Goal: Find specific page/section: Find specific page/section

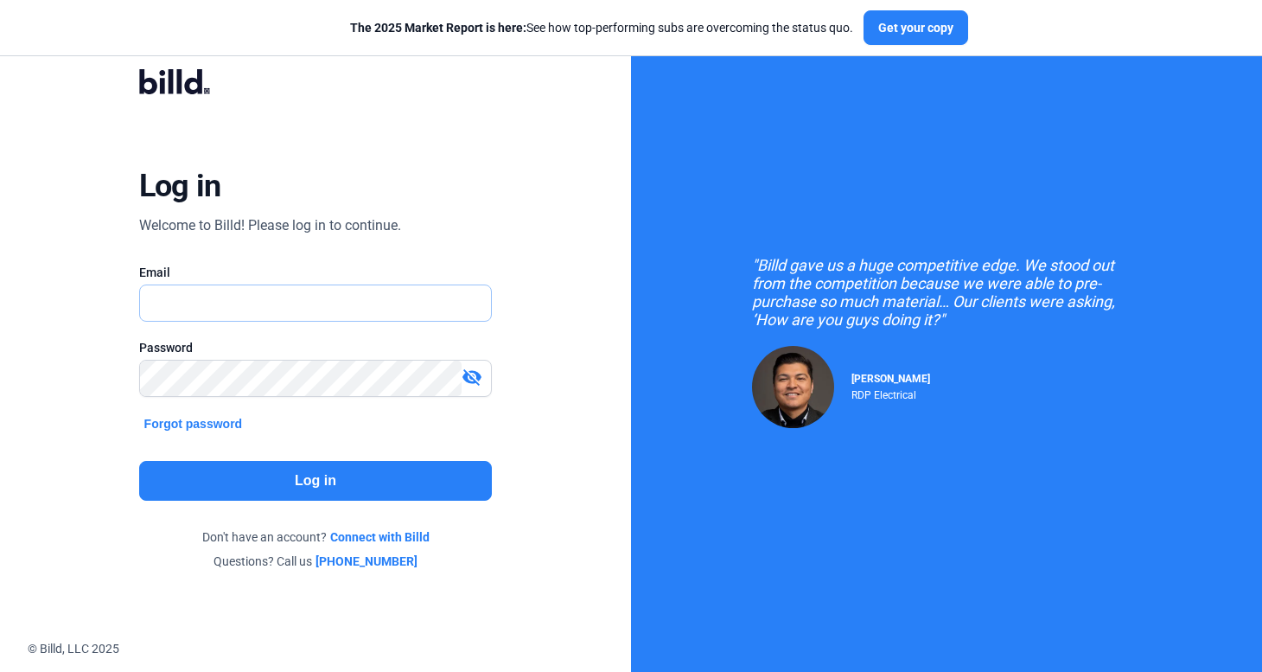
type input "[PERSON_NAME][EMAIL_ADDRESS][DOMAIN_NAME]"
click at [361, 503] on div "Log in Welcome to Billd! Please log in to continue. Email russell@billd.com Pas…" at bounding box center [315, 319] width 455 height 551
click at [386, 491] on button "Log in" at bounding box center [316, 481] width 354 height 40
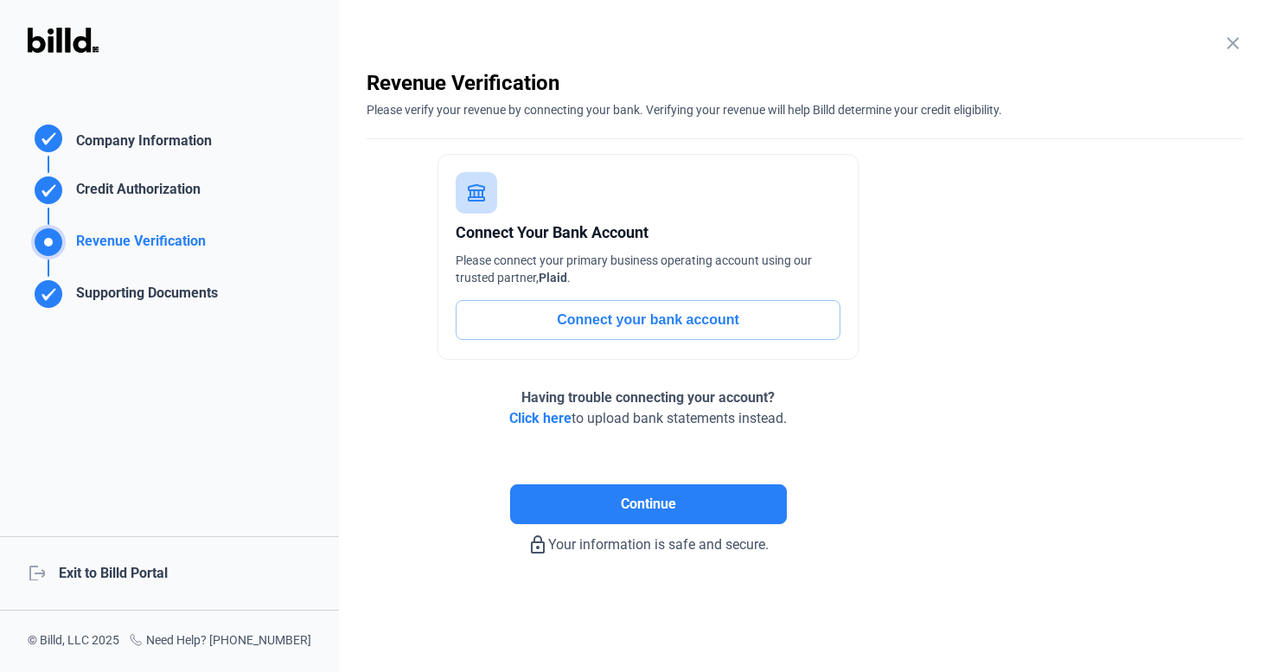
click at [163, 561] on div "logout Exit to Billd Portal" at bounding box center [169, 573] width 339 height 74
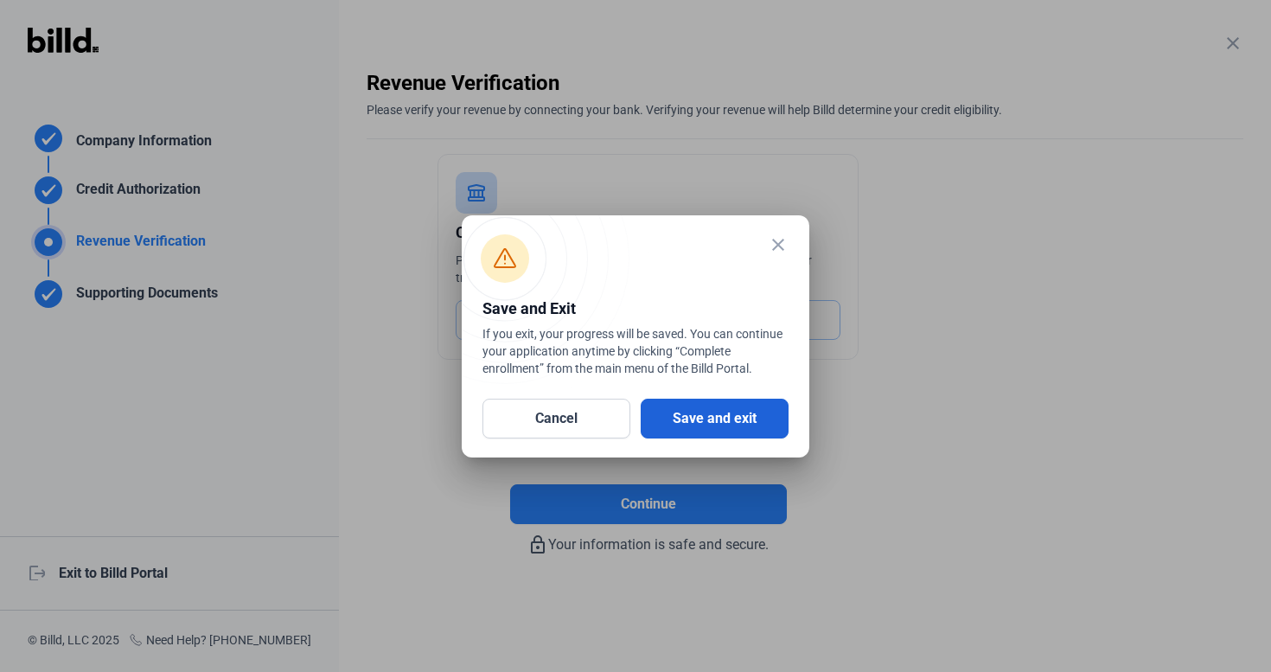
click at [694, 415] on button "Save and exit" at bounding box center [715, 419] width 148 height 40
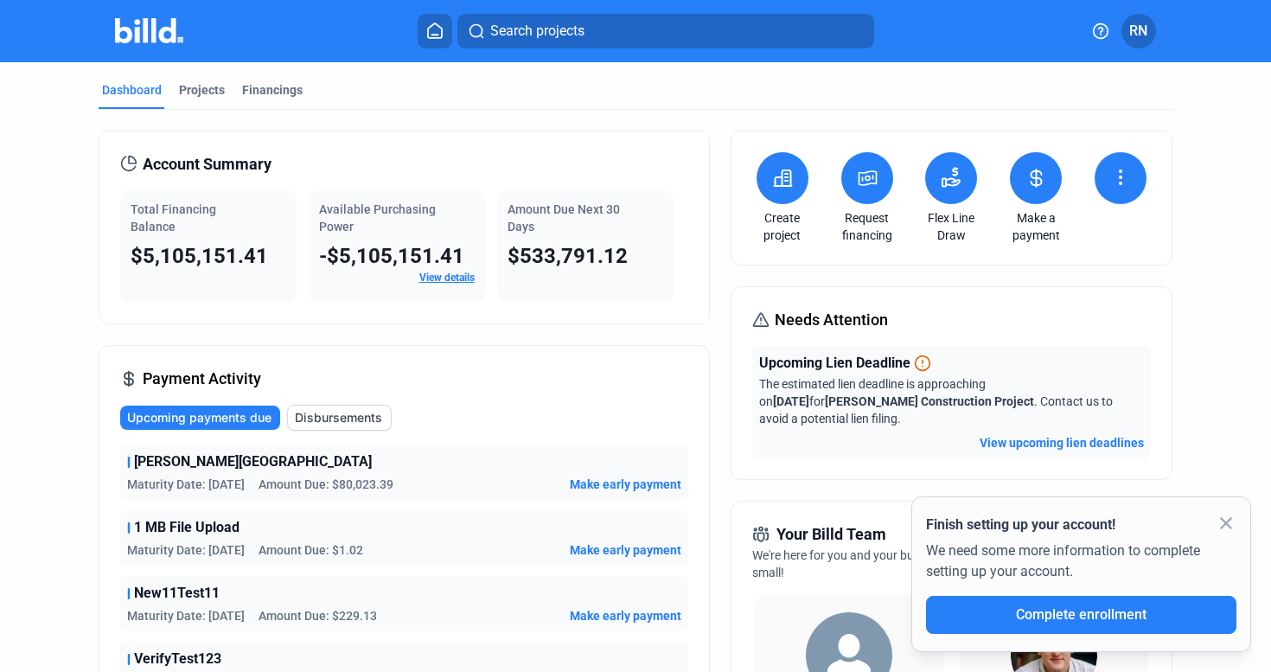
click at [1227, 519] on mat-icon "close" at bounding box center [1226, 523] width 21 height 21
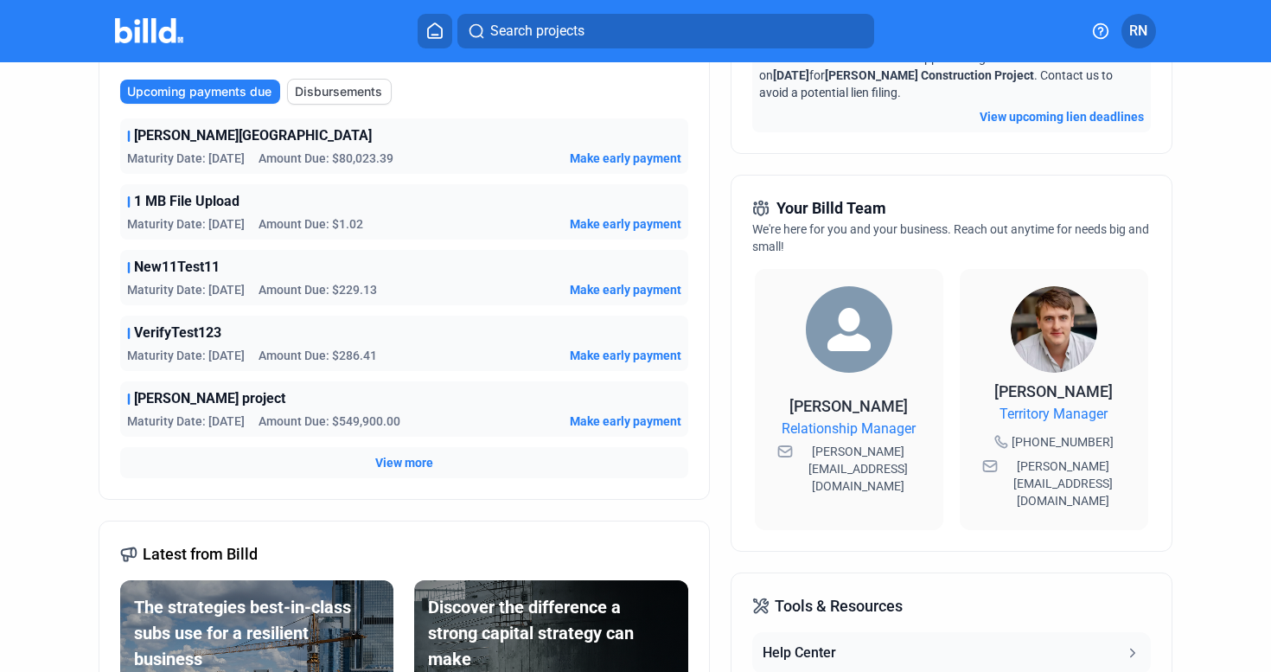
scroll to position [348, 0]
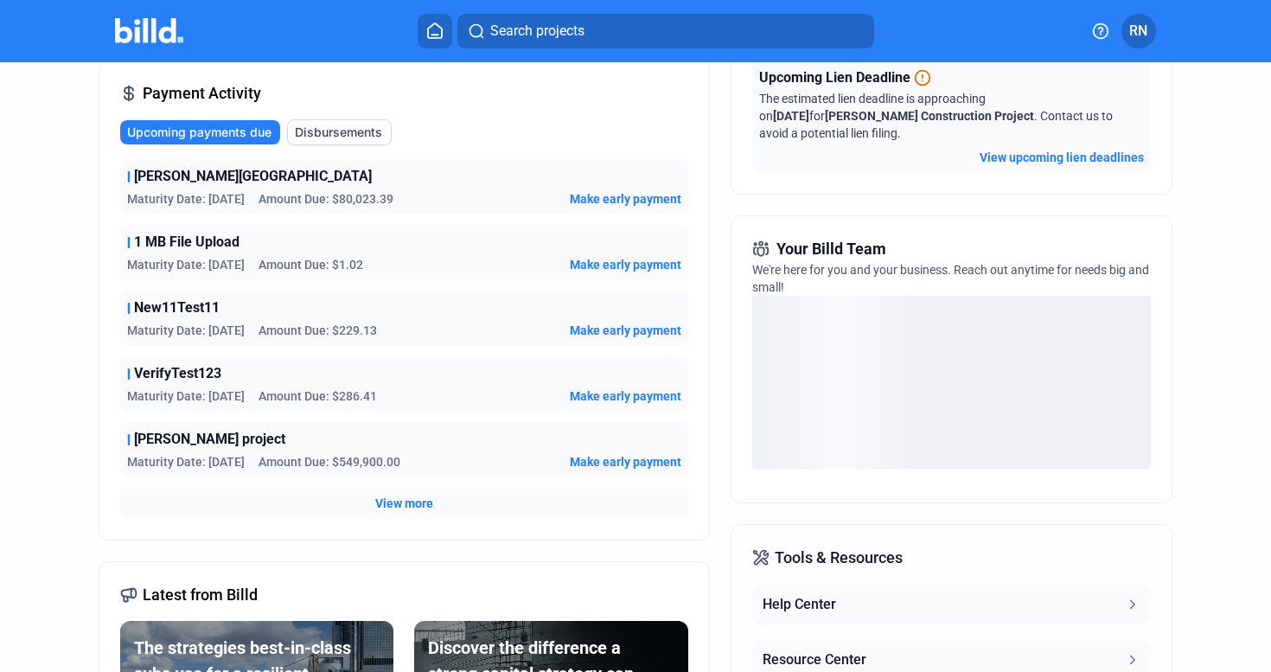
scroll to position [315, 0]
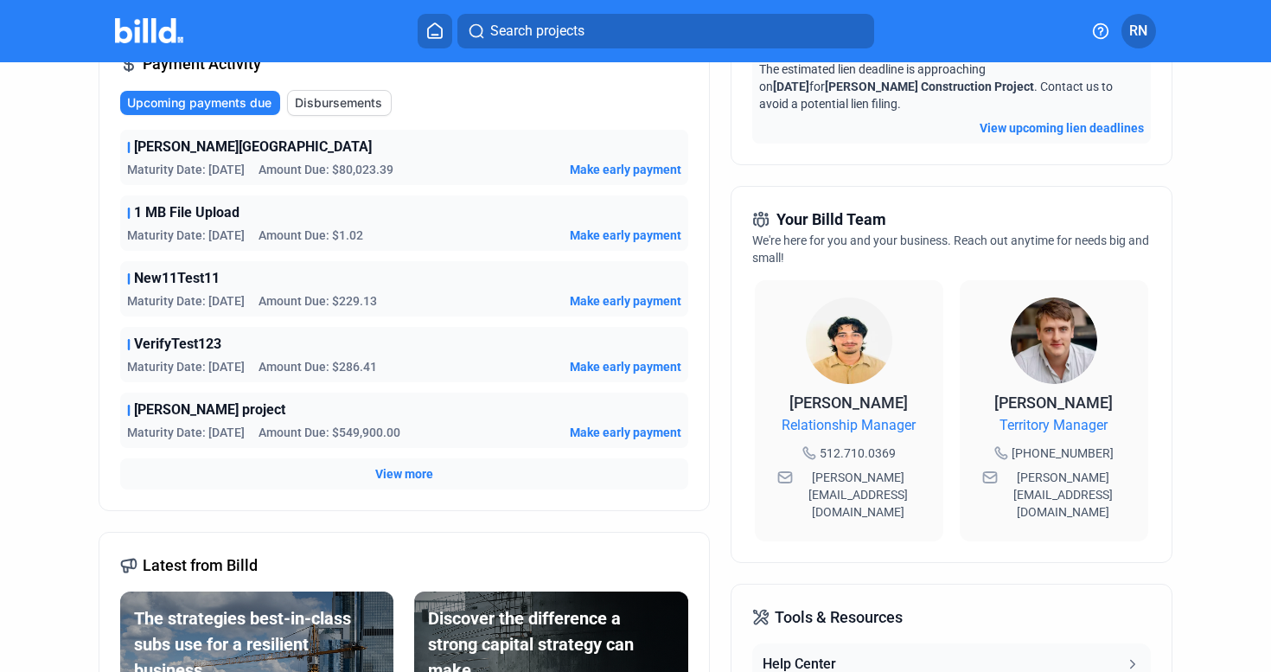
click at [687, 34] on button "Search projects" at bounding box center [665, 31] width 417 height 35
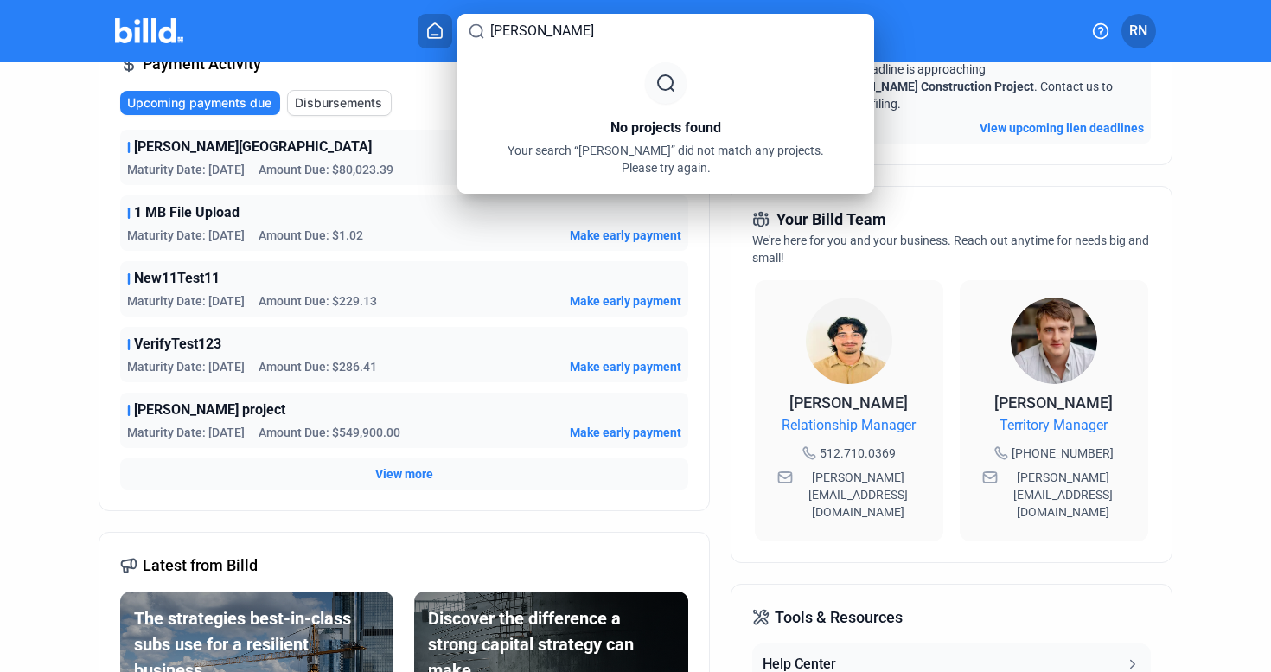
type input "omar mon"
click at [914, 473] on div at bounding box center [635, 336] width 1271 height 672
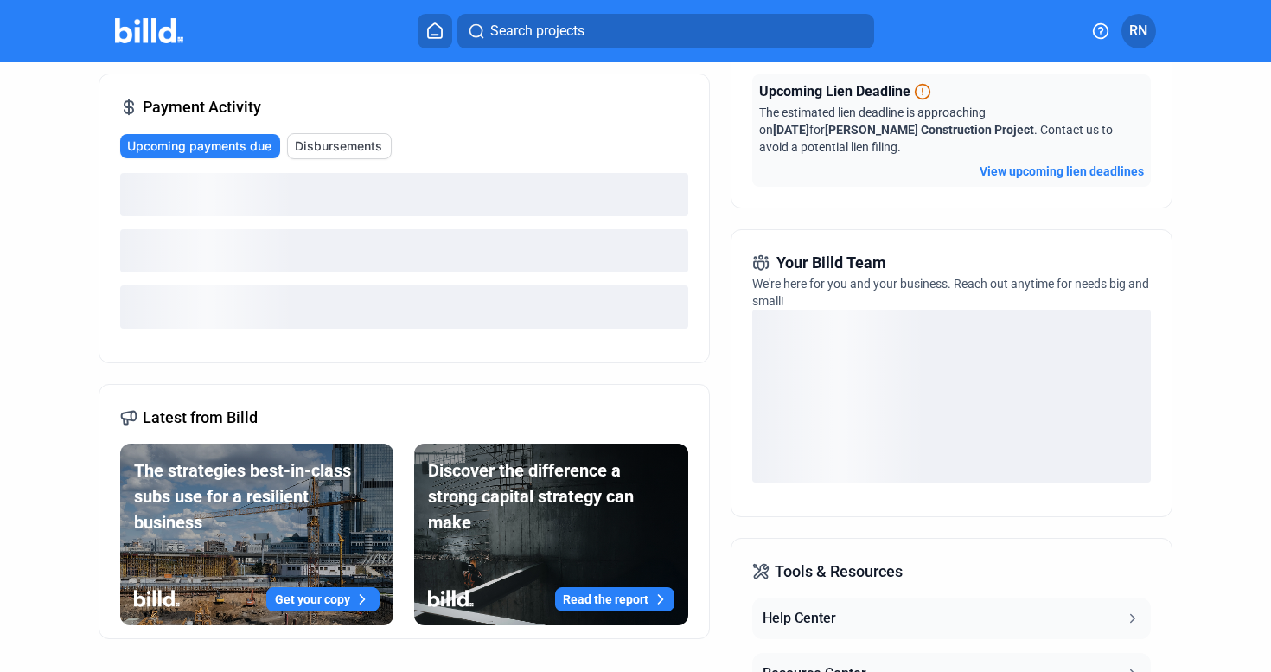
scroll to position [293, 0]
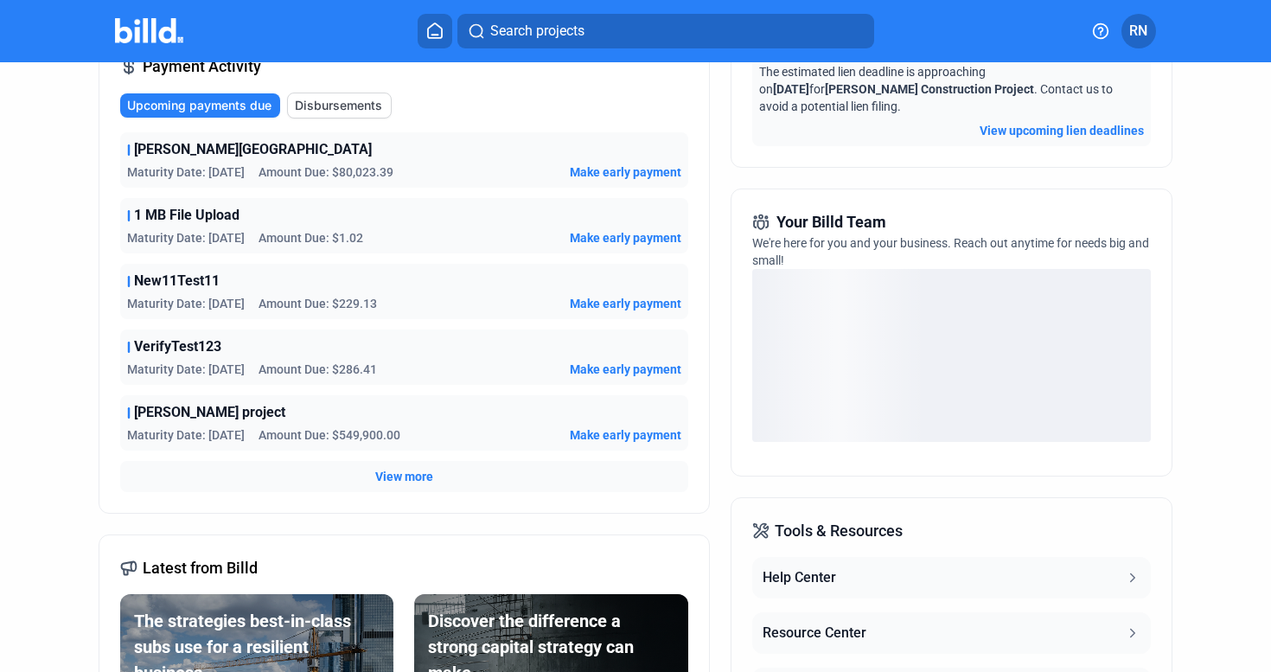
scroll to position [314, 0]
